Goal: Task Accomplishment & Management: Manage account settings

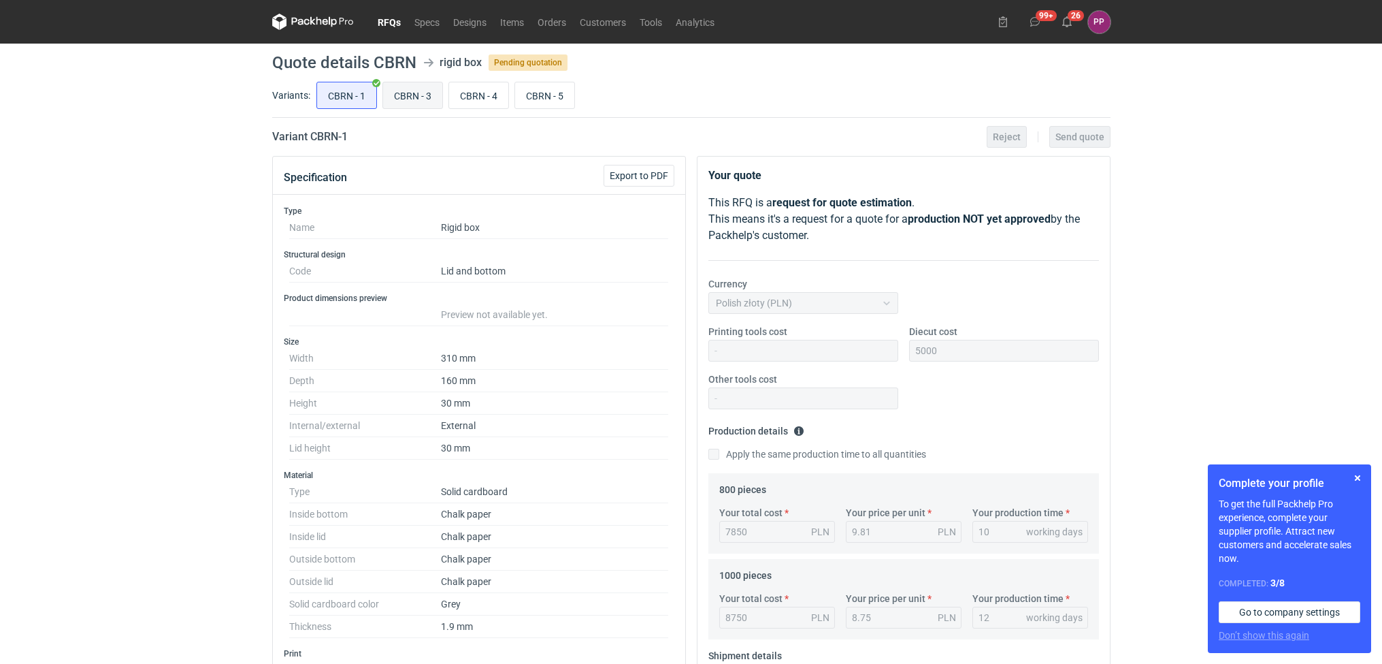
click at [414, 88] on input "CBRN - 3" at bounding box center [412, 95] width 59 height 26
radio input "true"
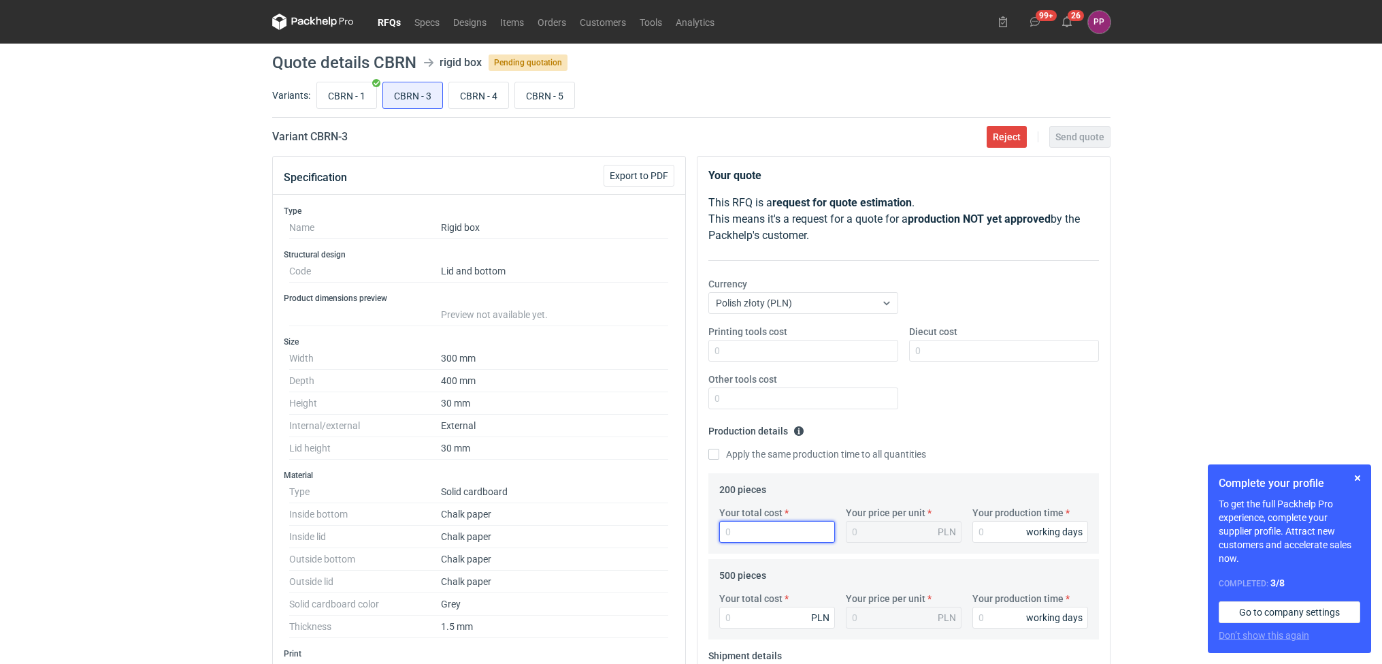
click at [785, 529] on input "Your total cost" at bounding box center [777, 532] width 116 height 22
type input "6600"
type input "33"
type input "6600"
click at [735, 613] on input "Your total cost" at bounding box center [777, 617] width 116 height 22
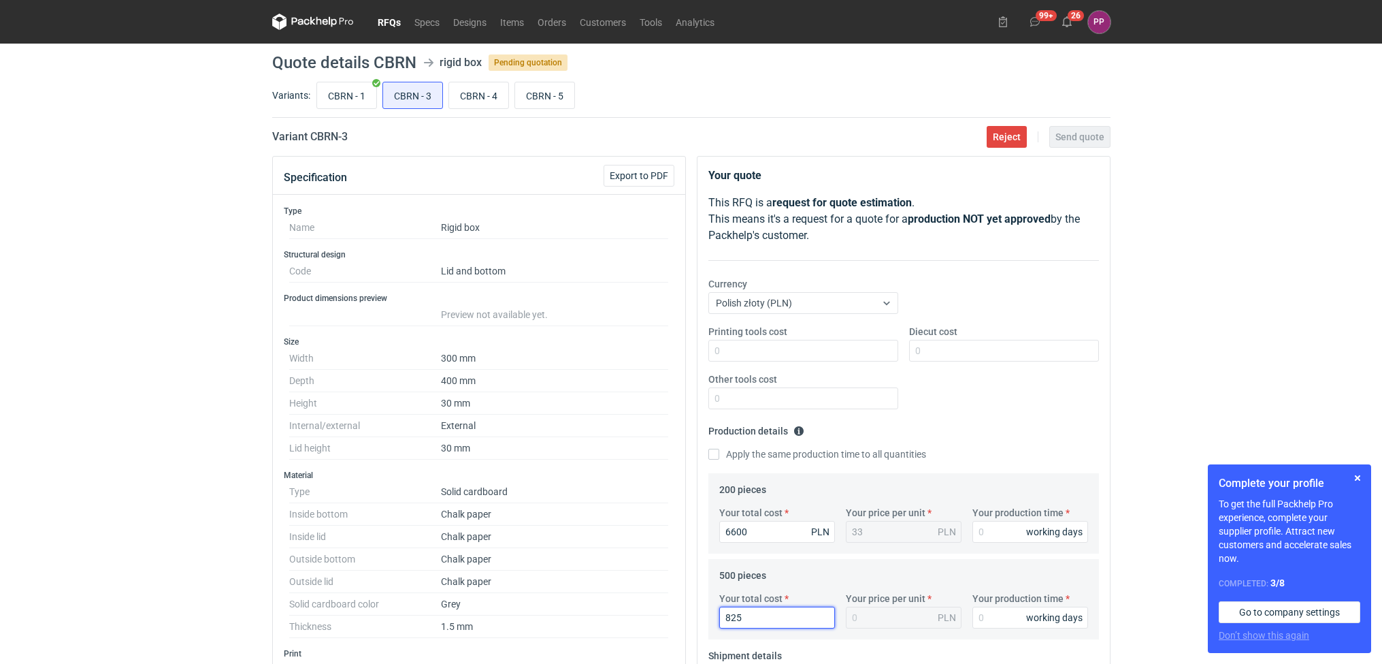
type input "8250"
type input "16.5"
type input "8250"
click at [1358, 476] on button "button" at bounding box center [1358, 478] width 16 height 16
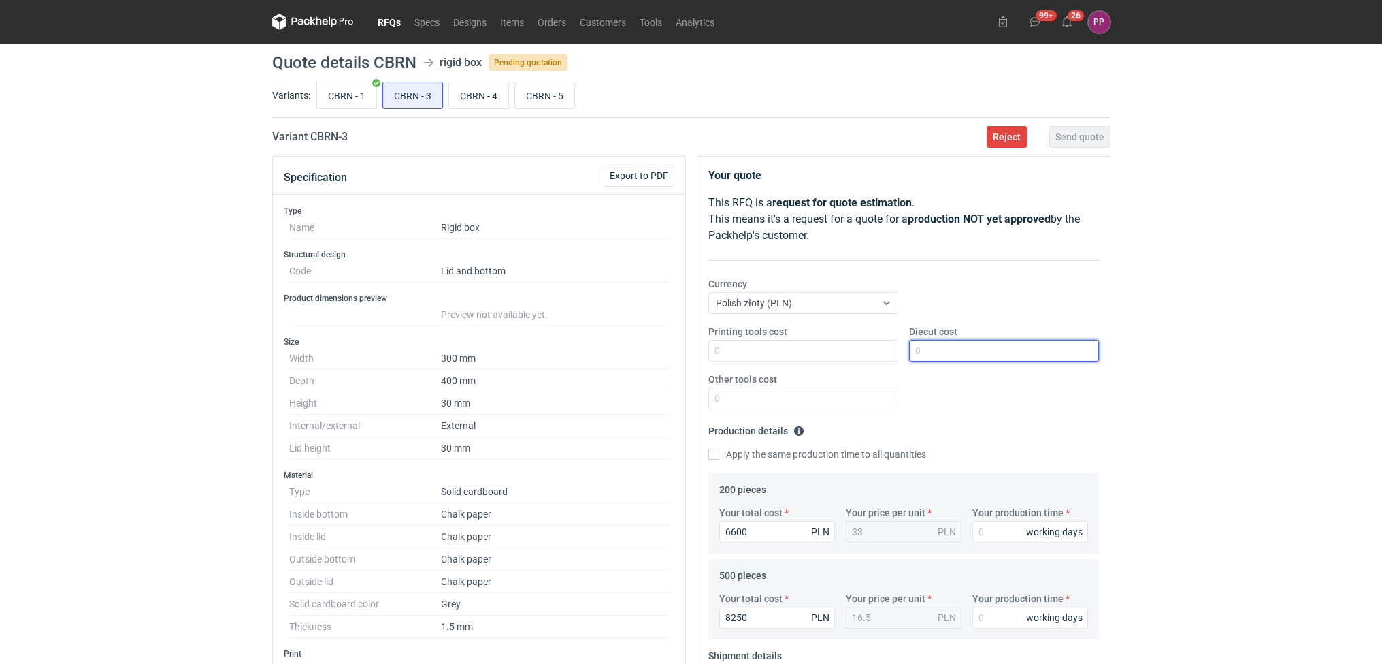
click at [926, 346] on input "Diecut cost" at bounding box center [1004, 351] width 190 height 22
type input "5000"
click at [811, 347] on input "Printing tools cost" at bounding box center [803, 351] width 190 height 22
type input "0"
click at [762, 403] on input "Other tools cost" at bounding box center [803, 398] width 190 height 22
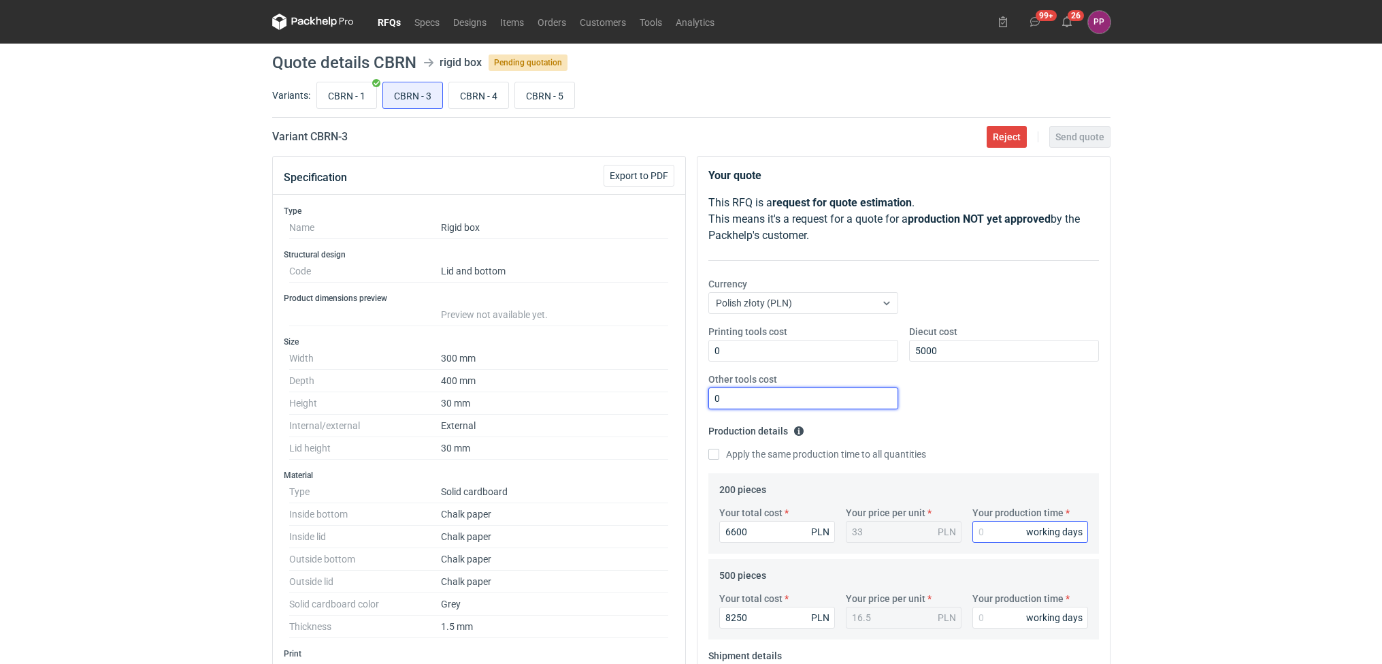
type input "0"
click at [1001, 532] on input "Your production time" at bounding box center [1030, 532] width 116 height 22
type input "12"
click at [990, 611] on input "Your production time" at bounding box center [1030, 617] width 116 height 22
type input "12"
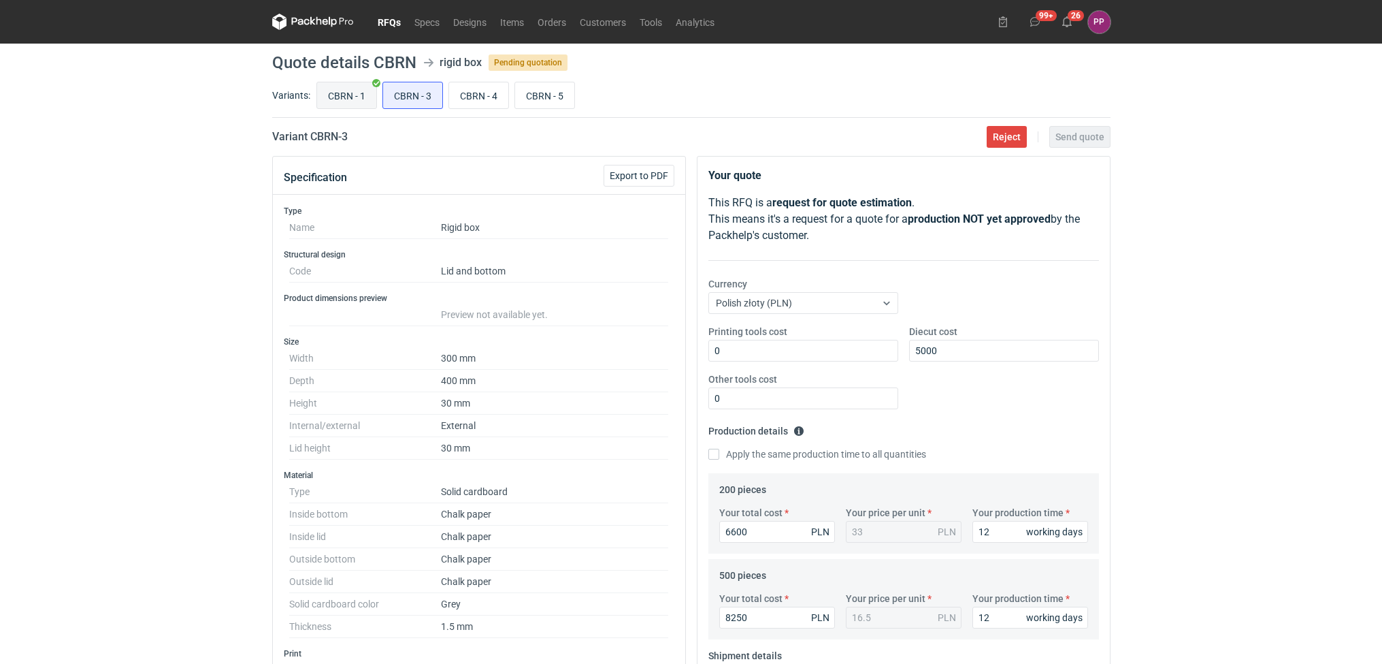
click at [348, 95] on input "CBRN - 1" at bounding box center [346, 95] width 59 height 26
radio input "true"
click at [421, 95] on input "CBRN - 3" at bounding box center [412, 95] width 59 height 26
radio input "true"
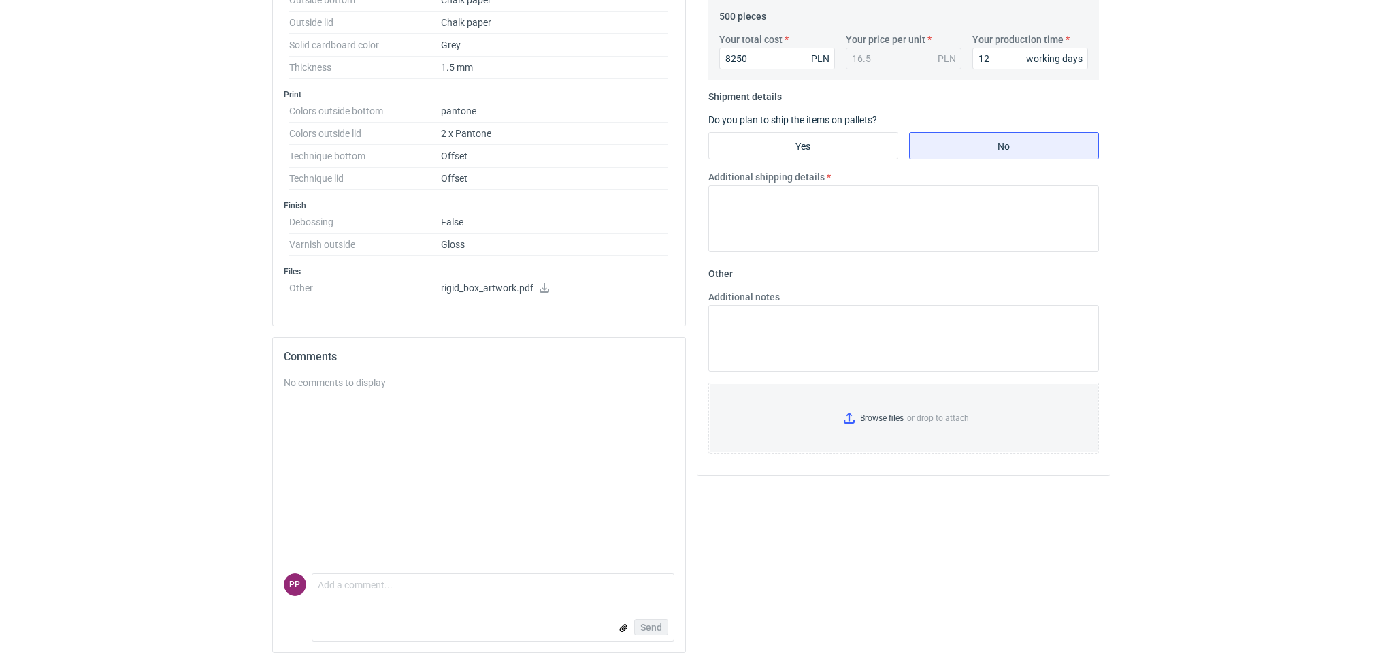
scroll to position [561, 0]
click at [964, 147] on input "No" at bounding box center [1004, 146] width 189 height 26
radio input "true"
click at [862, 203] on textarea "Additional shipping details" at bounding box center [903, 218] width 391 height 67
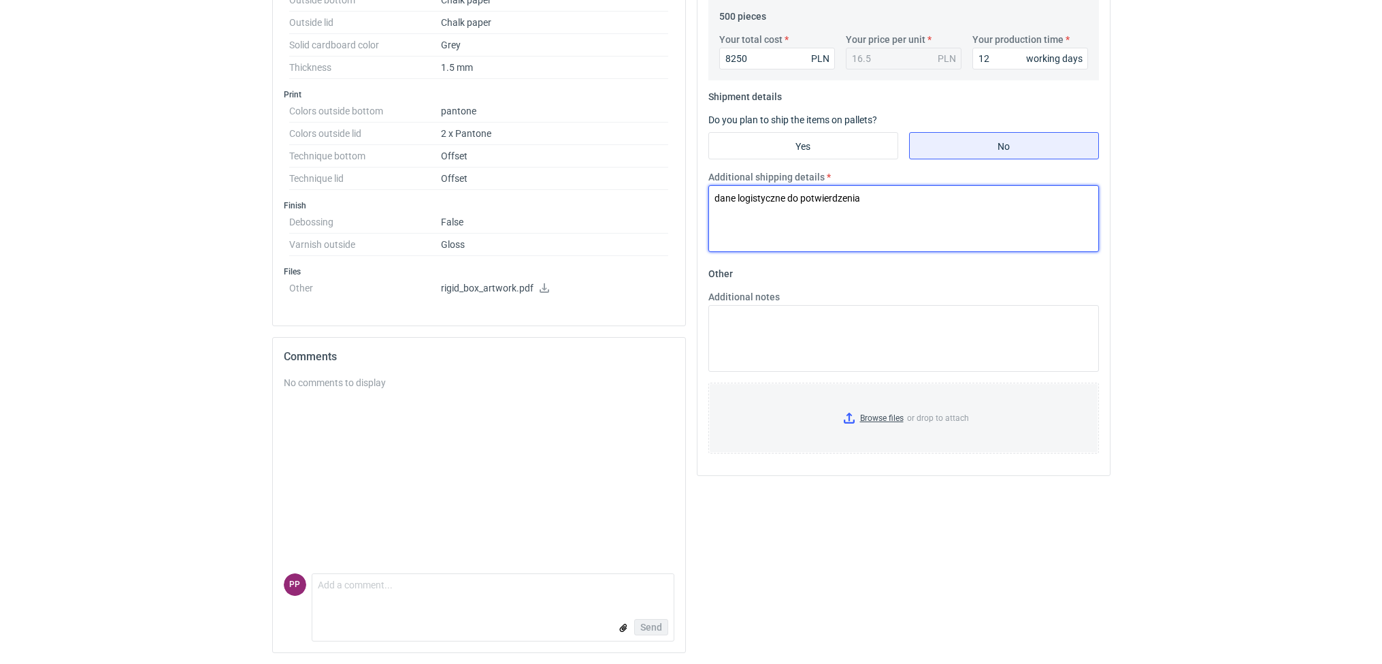
type textarea "dane logistyczne do potwierdzenia"
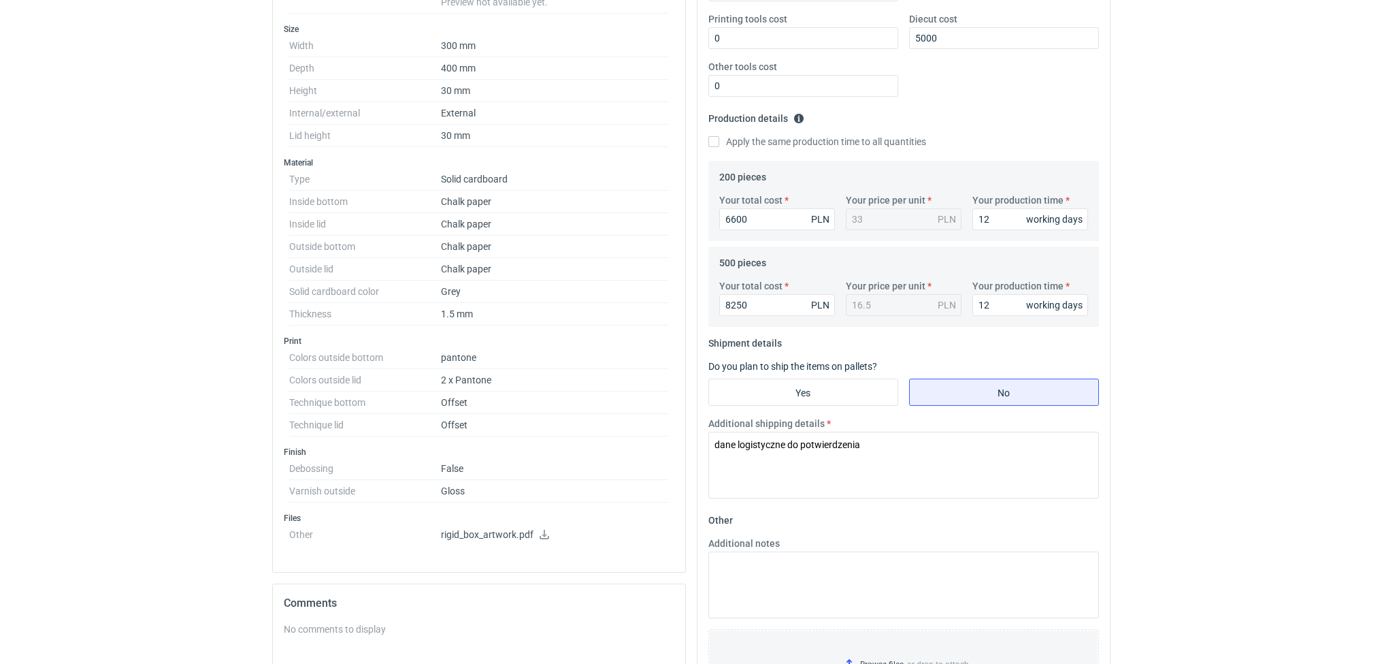
scroll to position [80, 0]
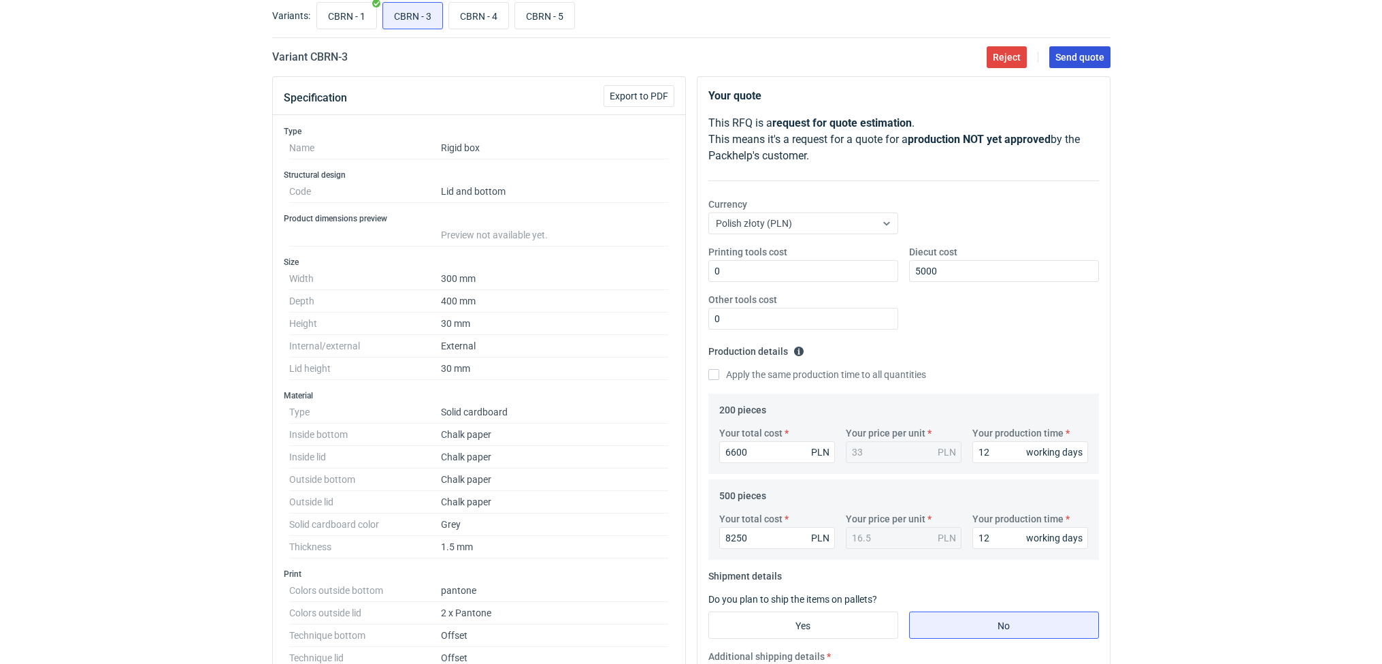
click at [1083, 52] on span "Send quote" at bounding box center [1080, 57] width 49 height 10
click at [541, 11] on input "CBRN - 5" at bounding box center [544, 16] width 59 height 26
radio input "true"
click at [934, 272] on input "Diecut cost" at bounding box center [1004, 271] width 190 height 22
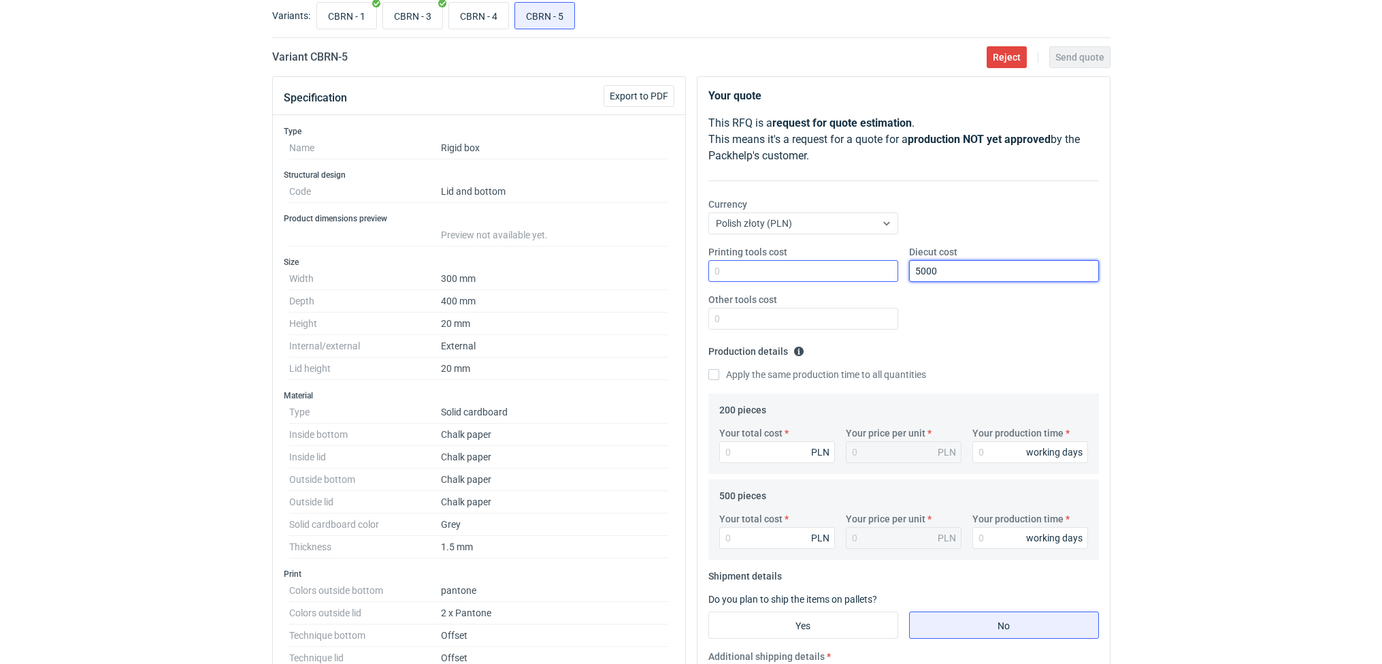
type input "5000"
click at [866, 261] on input "Printing tools cost" at bounding box center [803, 271] width 190 height 22
type input "0"
click at [752, 321] on input "Other tools cost" at bounding box center [803, 319] width 190 height 22
type input "0"
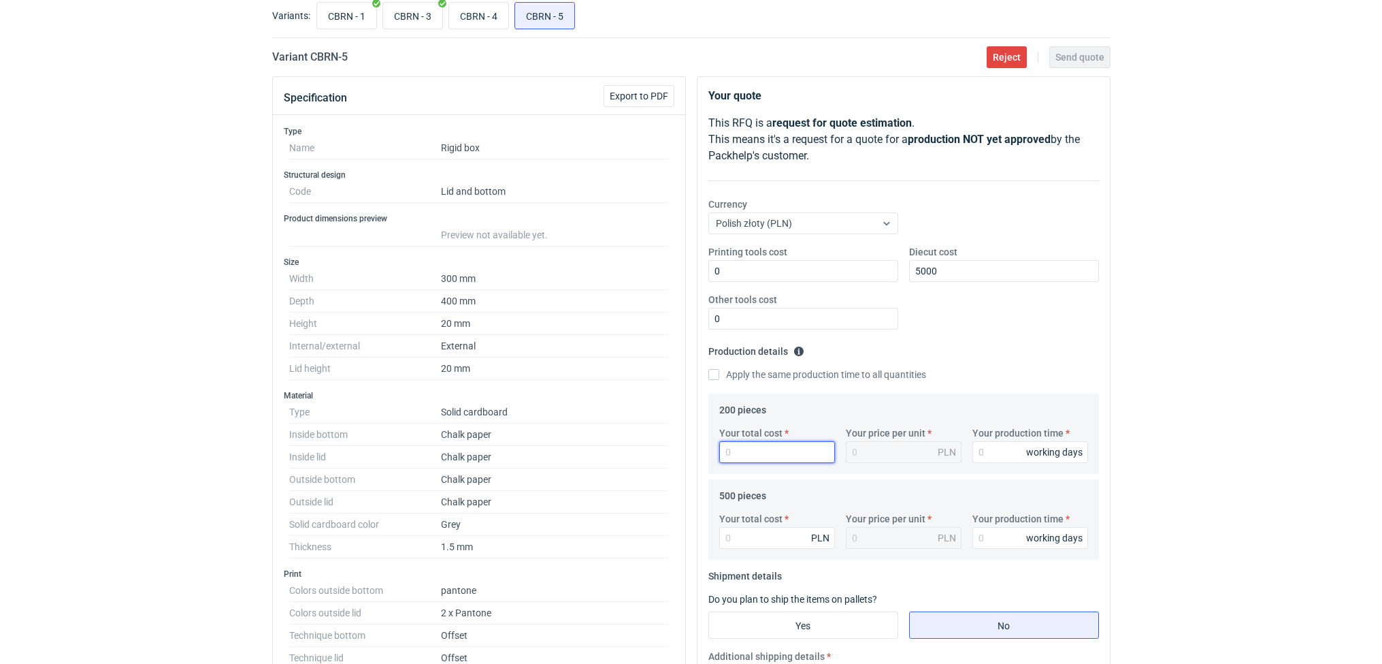
click at [746, 456] on input "Your total cost" at bounding box center [777, 452] width 116 height 22
type input "6"
type input "0.03"
type input "6250"
type input "31.25"
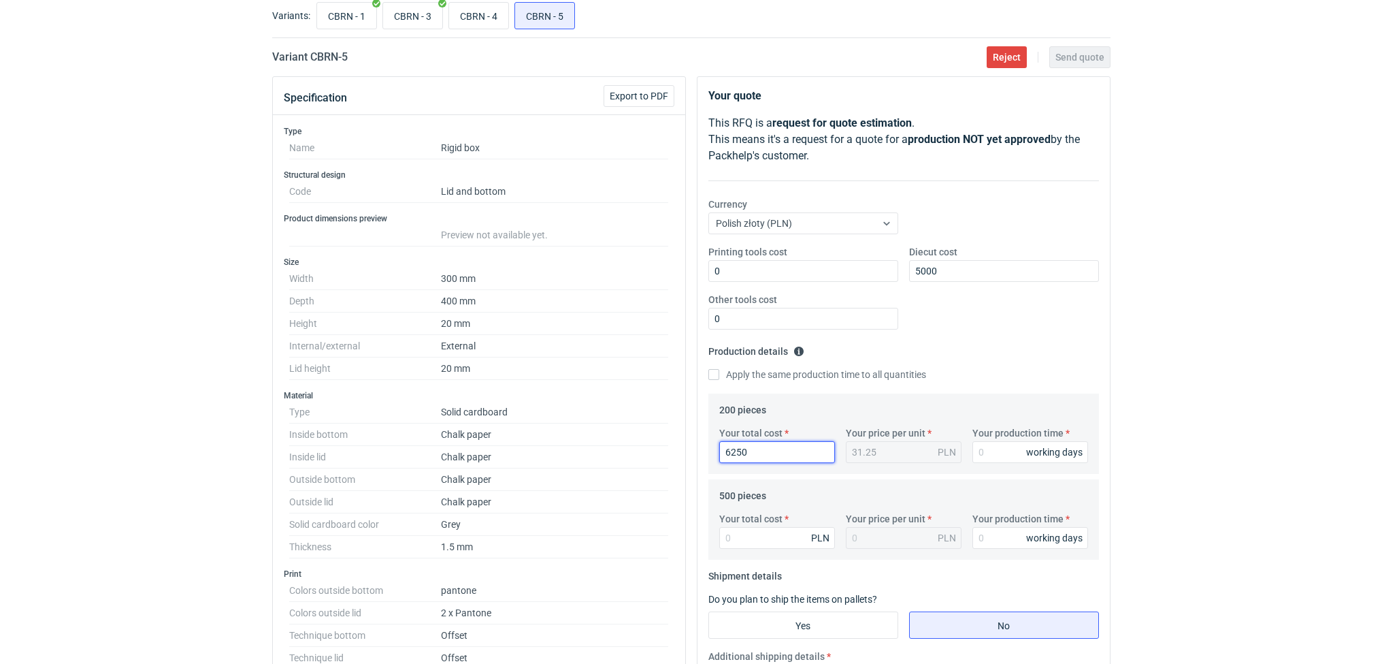
type input "6250"
click at [766, 544] on input "Your total cost" at bounding box center [777, 538] width 116 height 22
type input "7550"
type input "15.1"
type input "7550"
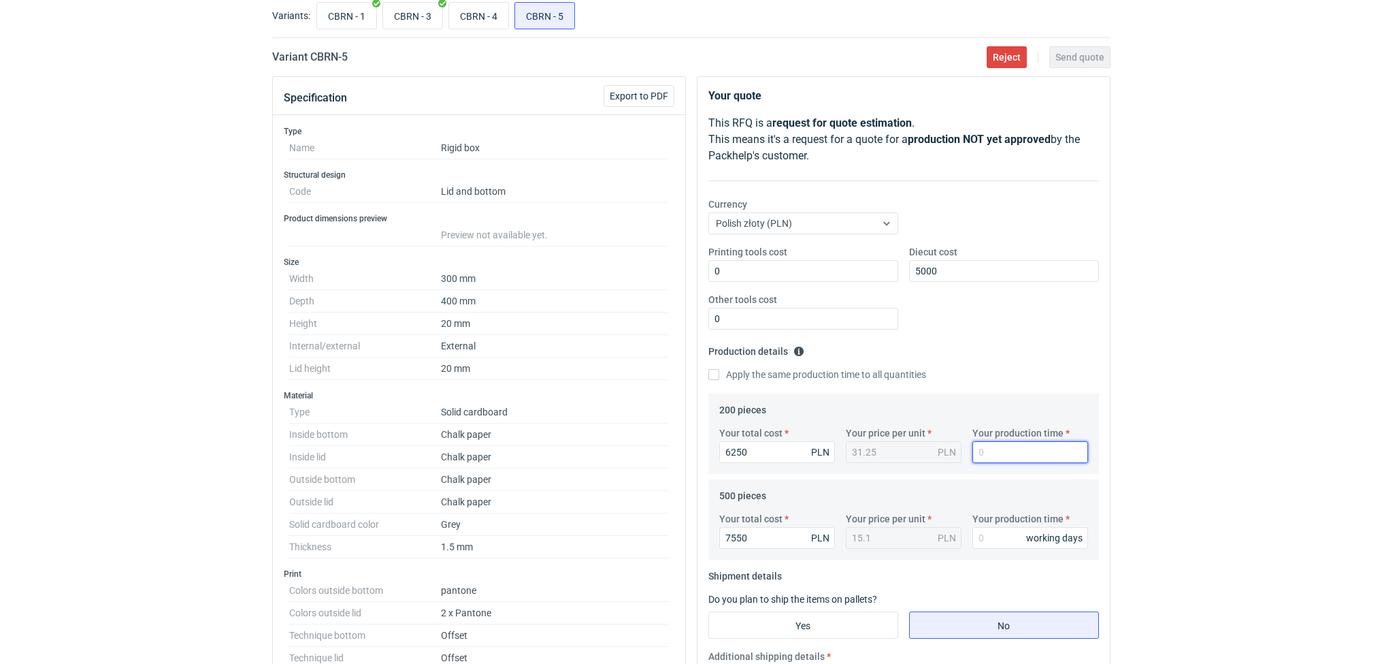
click at [993, 456] on input "Your production time" at bounding box center [1030, 452] width 116 height 22
type input "12"
click at [988, 543] on input "Your production time" at bounding box center [1030, 538] width 116 height 22
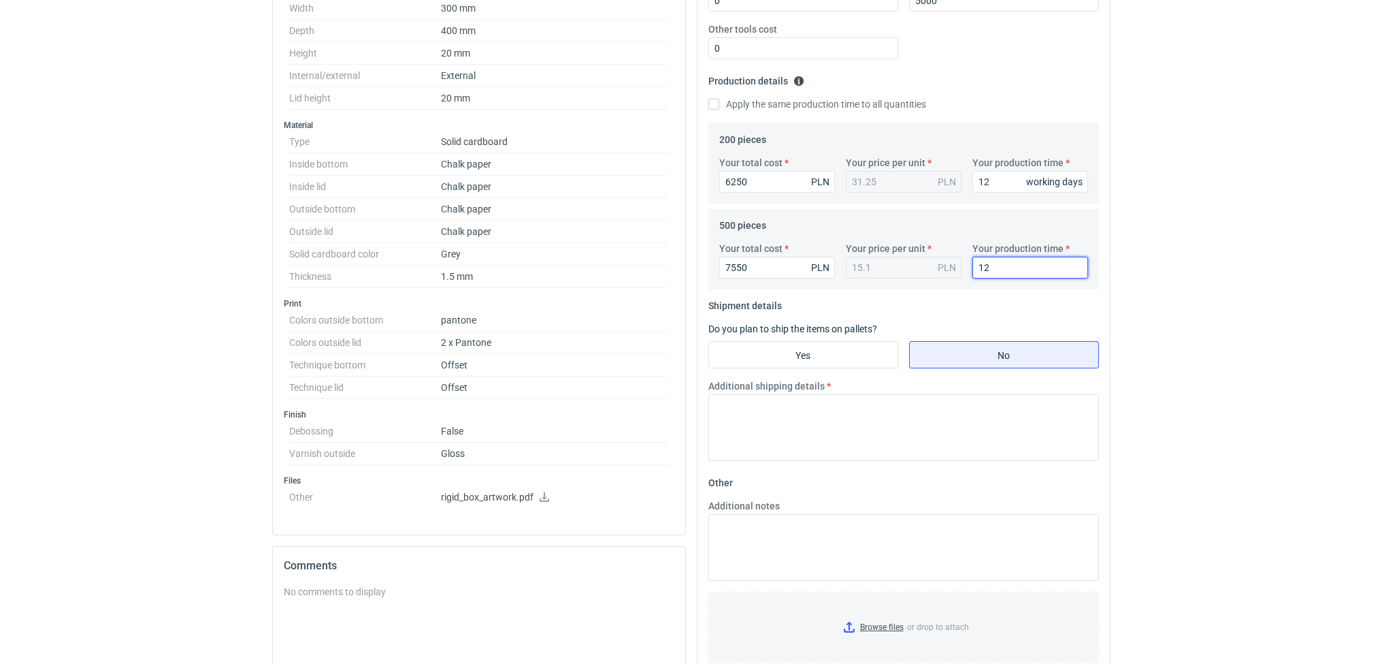
scroll to position [365, 0]
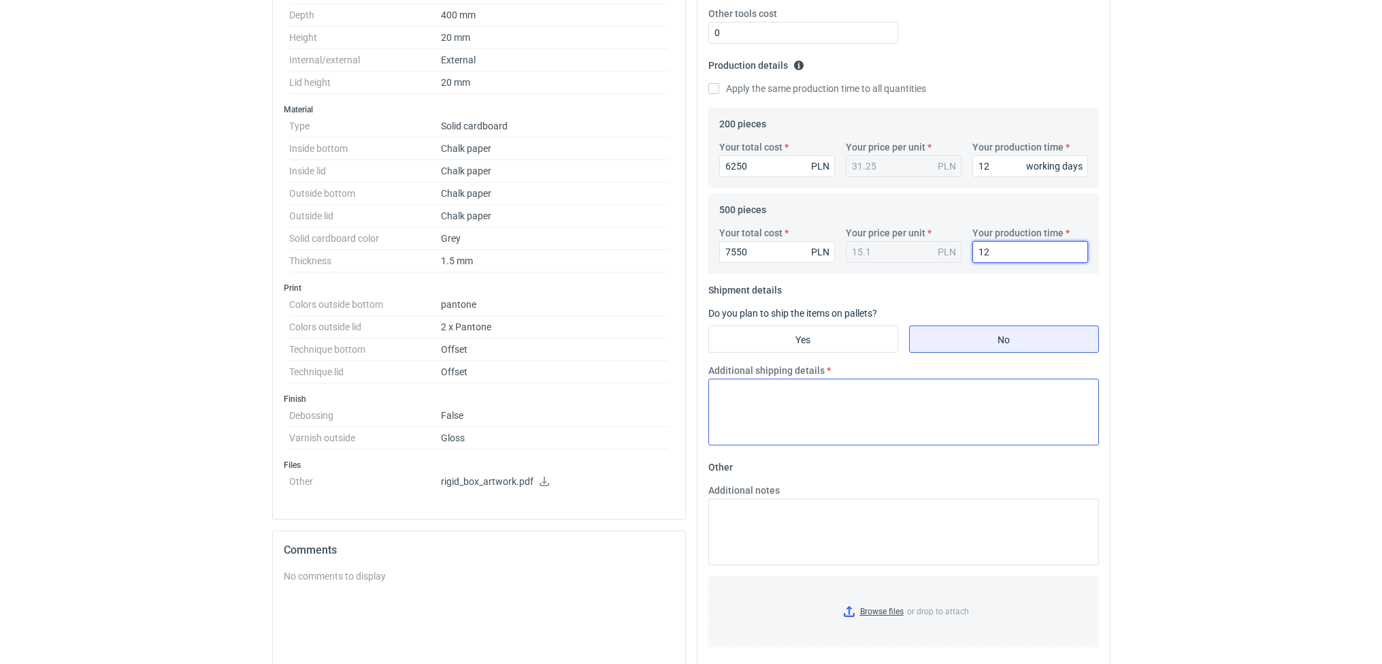
type input "12"
click at [828, 398] on textarea "Additional shipping details" at bounding box center [903, 411] width 391 height 67
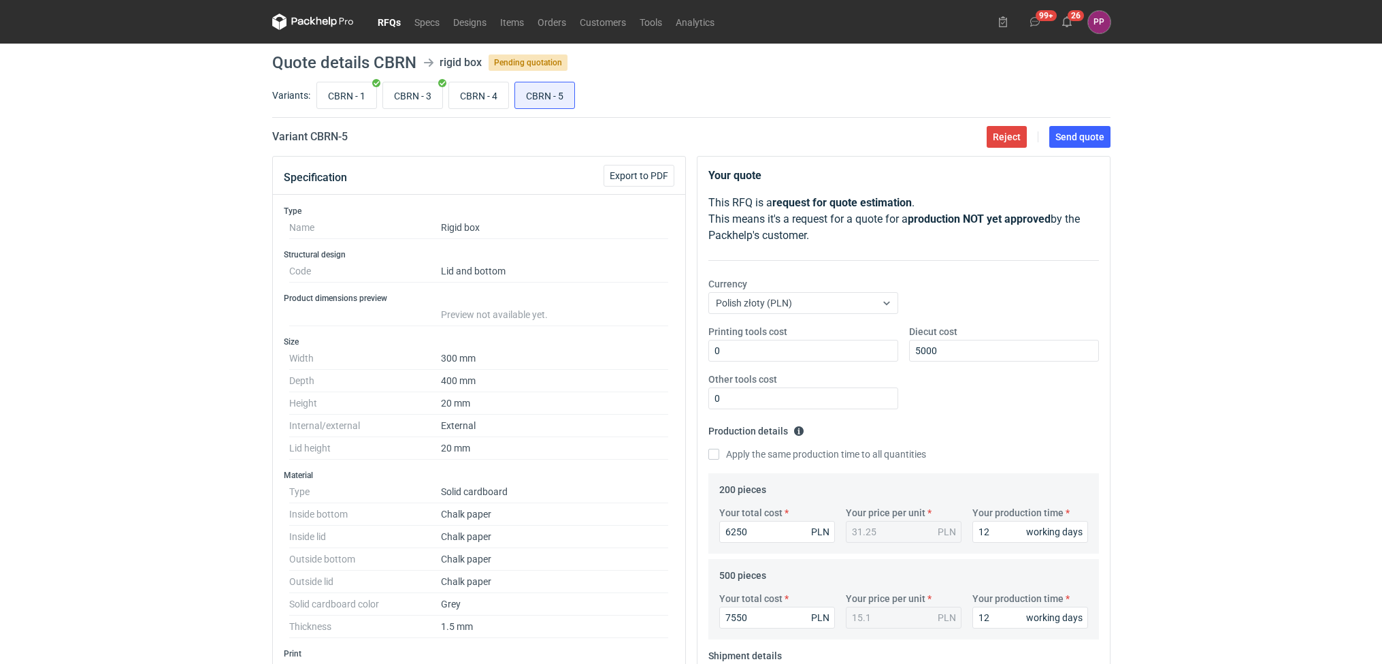
type textarea "dane logistyczne do potwierdzenia"
click at [1082, 125] on main "Quote details CBRN rigid box Pending quotation Variants: CBRN - 1 CBRN - 3 CBRN…" at bounding box center [691, 633] width 849 height 1179
click at [1077, 135] on span "Send quote" at bounding box center [1080, 137] width 49 height 10
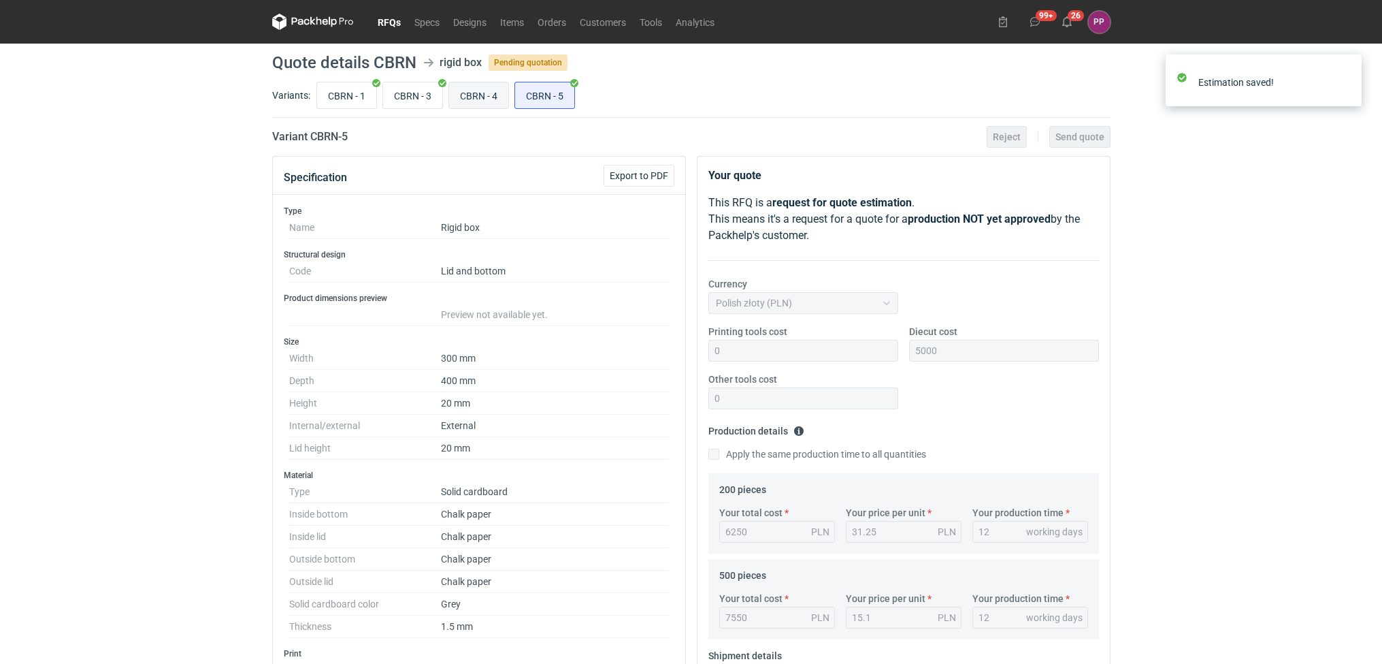
click at [472, 93] on input "CBRN - 4" at bounding box center [478, 95] width 59 height 26
radio input "true"
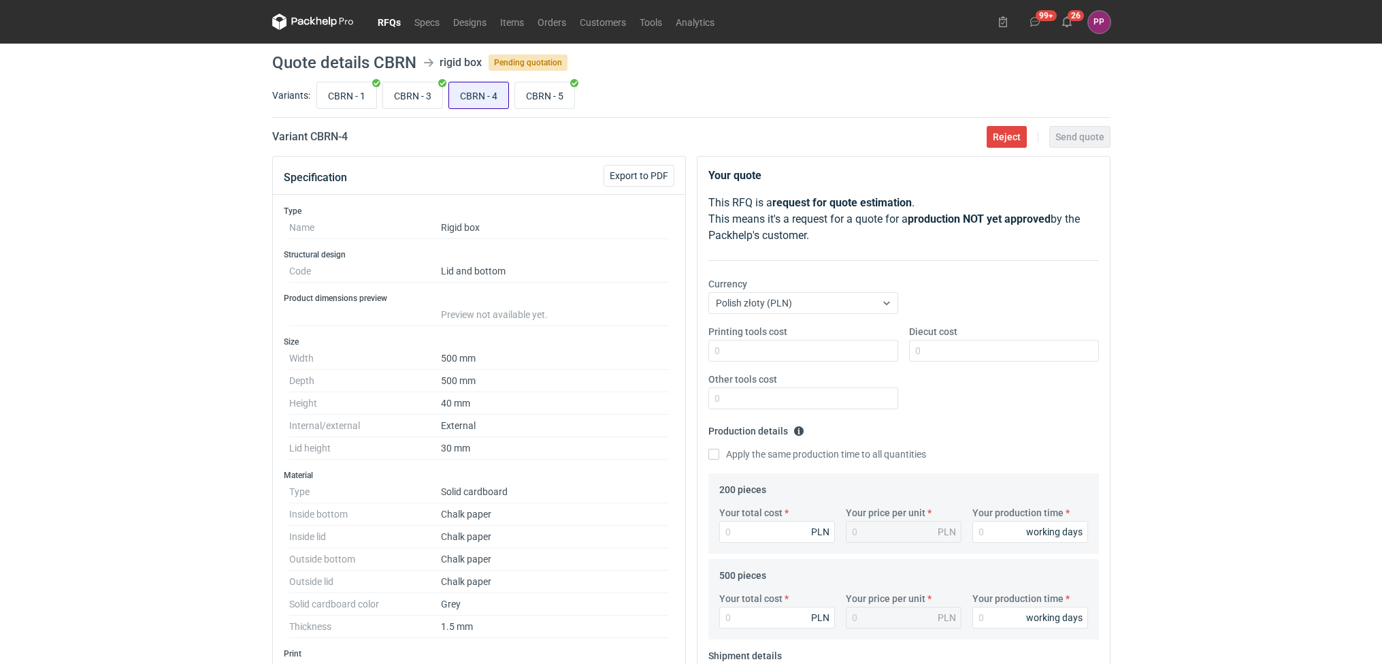
click at [492, 99] on input "CBRN - 4" at bounding box center [478, 95] width 59 height 26
click at [995, 132] on span "Reject" at bounding box center [1007, 137] width 28 height 10
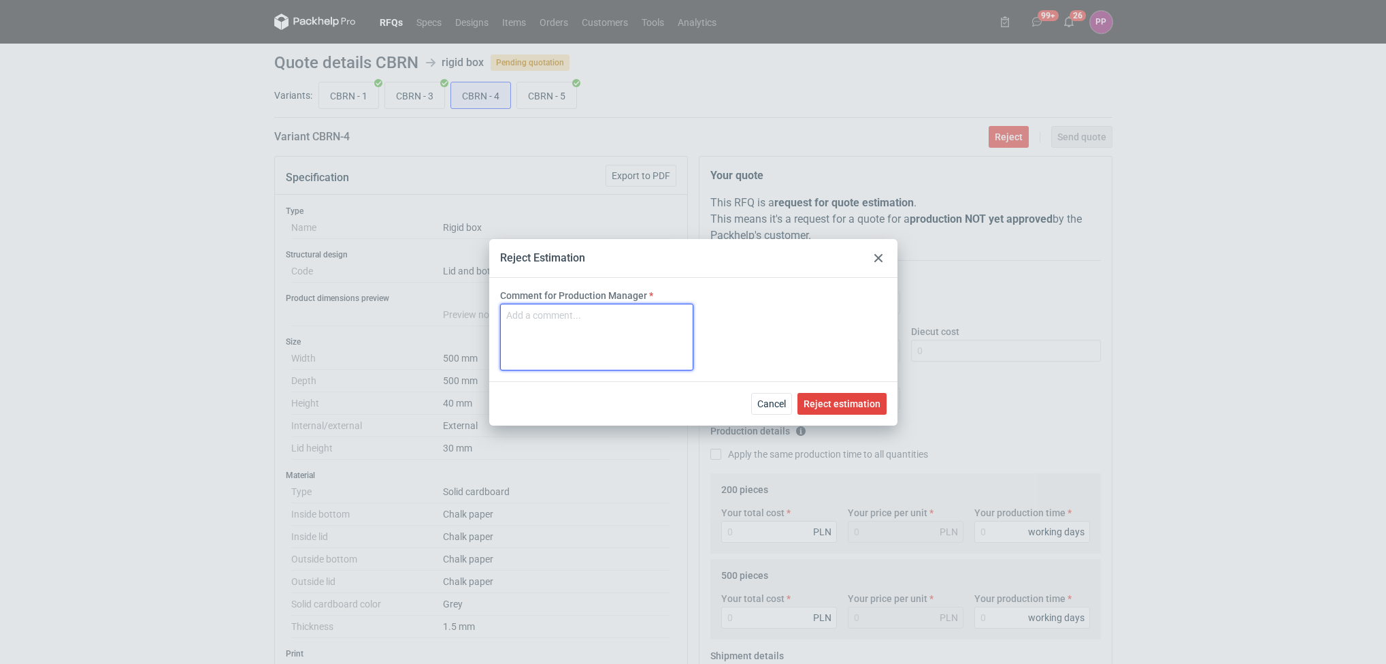
click at [576, 331] on textarea "Comment for Production Manager" at bounding box center [596, 337] width 193 height 67
type textarea "praca nie zrobienia u nas, [PERSON_NAME] płytkie"
click at [848, 394] on button "Reject estimation" at bounding box center [842, 404] width 89 height 22
